Goal: Book appointment/travel/reservation

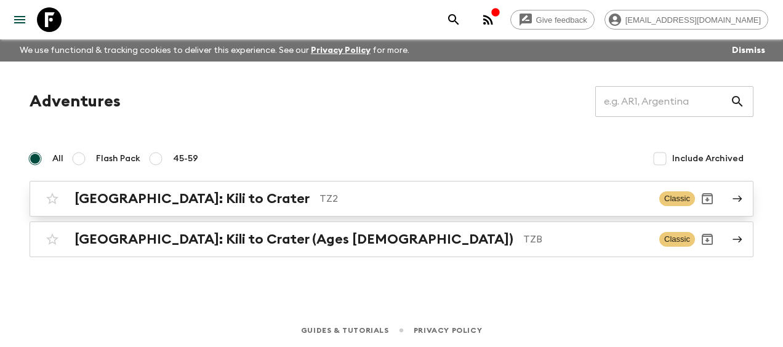
click at [138, 196] on h2 "[GEOGRAPHIC_DATA]: Kili to Crater" at bounding box center [191, 199] width 235 height 16
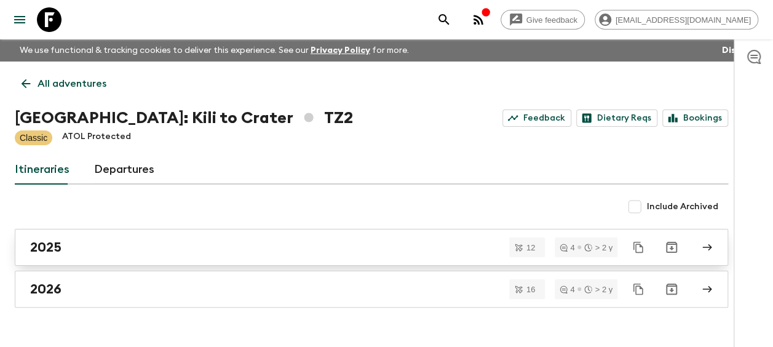
click at [79, 245] on div "2025" at bounding box center [360, 247] width 660 height 16
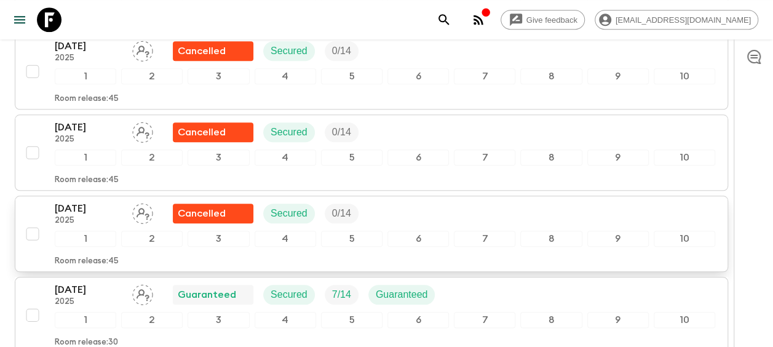
scroll to position [615, 0]
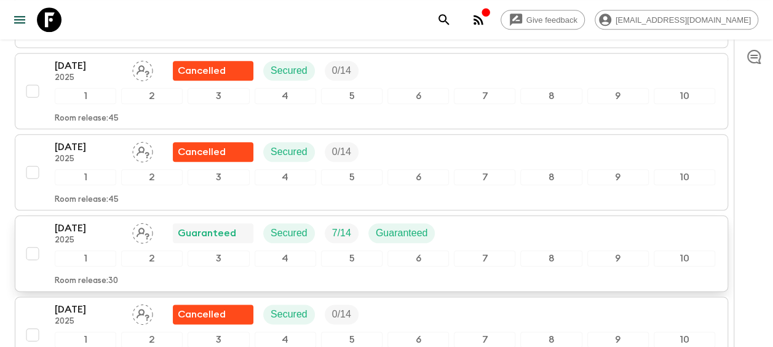
click at [81, 221] on p "[DATE]" at bounding box center [89, 228] width 68 height 15
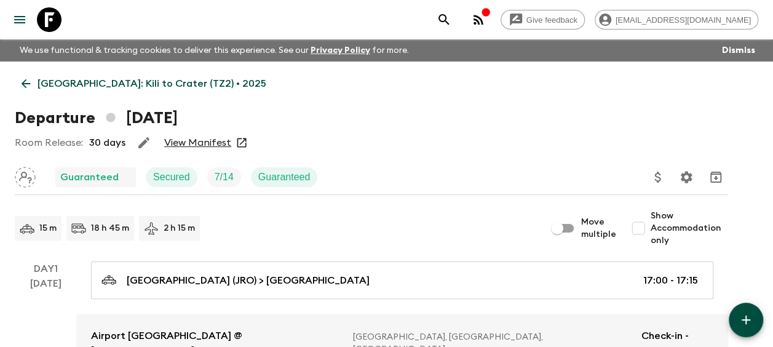
click at [193, 144] on link "View Manifest" at bounding box center [197, 143] width 67 height 12
